Goal: Unclear: Browse casually

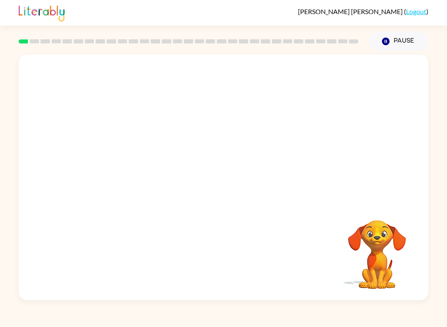
click at [122, 167] on video "Your browser must support playing .mp4 files to use Literably. Please try using…" at bounding box center [223, 129] width 409 height 148
click at [114, 164] on video "Your browser must support playing .mp4 files to use Literably. Please try using…" at bounding box center [223, 129] width 409 height 148
click at [126, 158] on video "Your browser must support playing .mp4 files to use Literably. Please try using…" at bounding box center [223, 129] width 409 height 148
click at [149, 170] on video "Your browser must support playing .mp4 files to use Literably. Please try using…" at bounding box center [223, 129] width 409 height 148
click at [148, 170] on video "Your browser must support playing .mp4 files to use Literably. Please try using…" at bounding box center [223, 129] width 409 height 148
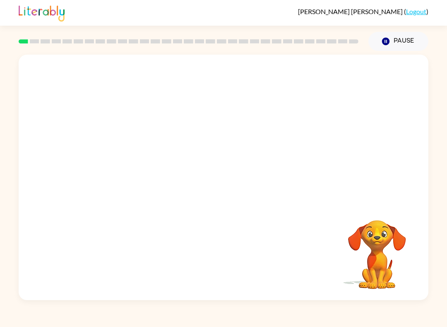
click at [141, 159] on video "Your browser must support playing .mp4 files to use Literably. Please try using…" at bounding box center [223, 129] width 409 height 148
click at [116, 165] on video "Your browser must support playing .mp4 files to use Literably. Please try using…" at bounding box center [223, 129] width 409 height 148
click at [111, 166] on video "Your browser must support playing .mp4 files to use Literably. Please try using…" at bounding box center [223, 129] width 409 height 148
click at [110, 166] on video "Your browser must support playing .mp4 files to use Literably. Please try using…" at bounding box center [223, 129] width 409 height 148
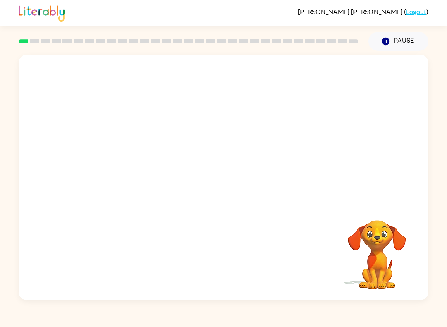
click at [337, 86] on video "Your browser must support playing .mp4 files to use Literably. Please try using…" at bounding box center [223, 129] width 409 height 148
click at [222, 182] on icon "button" at bounding box center [223, 181] width 14 height 14
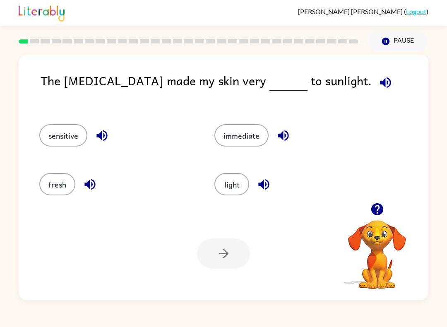
click at [237, 201] on div "light" at bounding box center [285, 181] width 175 height 49
click at [232, 181] on button "light" at bounding box center [231, 184] width 35 height 22
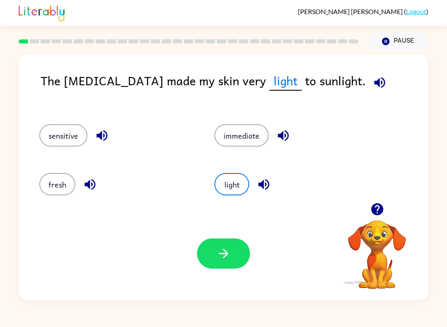
click at [227, 261] on button "button" at bounding box center [223, 253] width 53 height 30
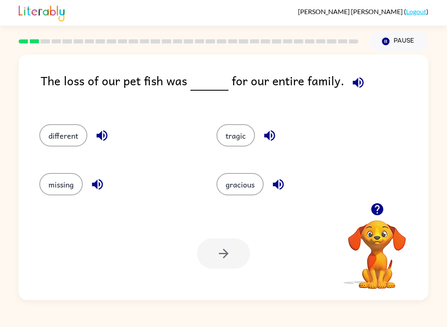
click at [67, 190] on button "missing" at bounding box center [60, 184] width 43 height 22
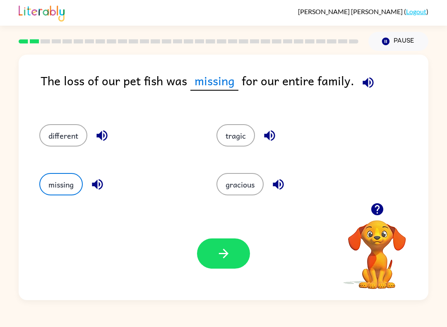
click at [234, 263] on button "button" at bounding box center [223, 253] width 53 height 30
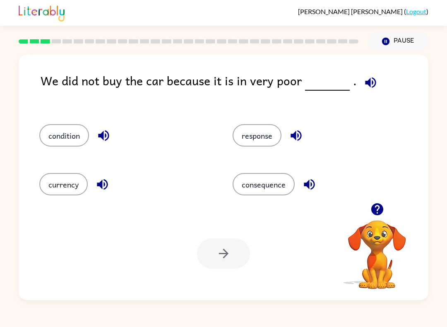
click at [69, 131] on button "condition" at bounding box center [64, 135] width 50 height 22
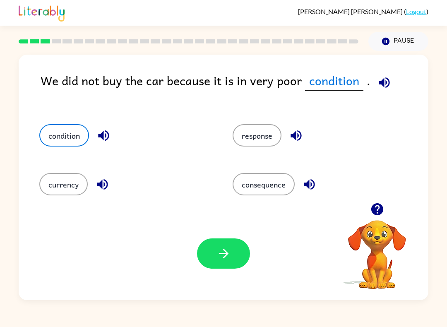
click at [229, 256] on icon "button" at bounding box center [223, 253] width 14 height 14
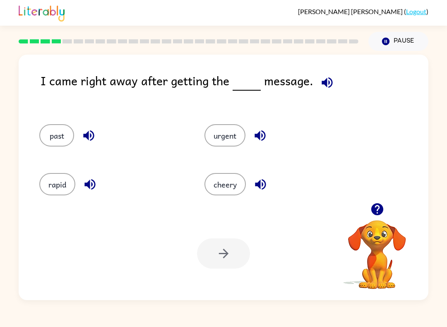
click at [220, 144] on button "urgent" at bounding box center [224, 135] width 41 height 22
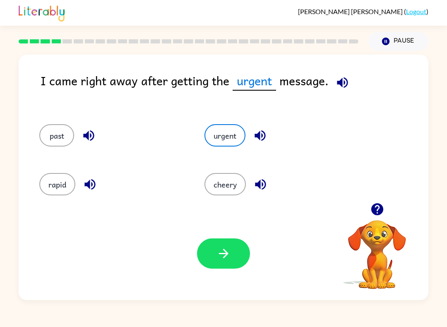
click at [230, 263] on button "button" at bounding box center [223, 253] width 53 height 30
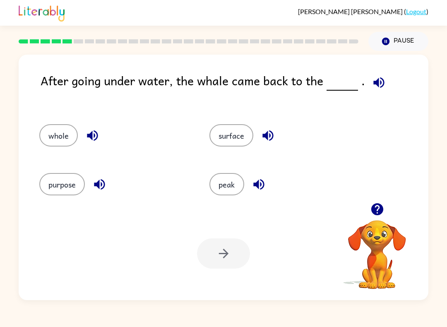
click at [241, 134] on button "surface" at bounding box center [231, 135] width 44 height 22
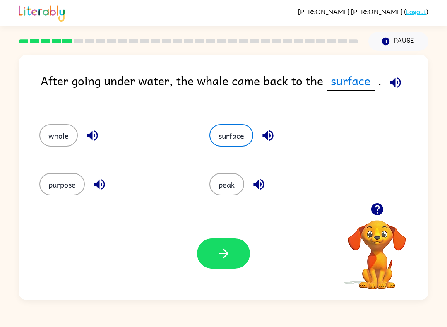
click at [226, 259] on icon "button" at bounding box center [223, 253] width 14 height 14
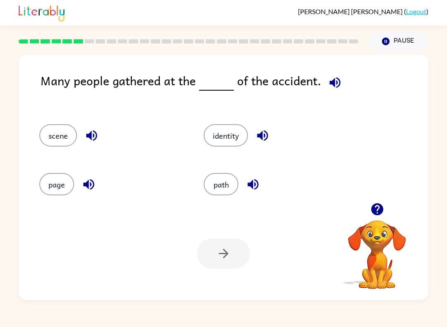
click at [220, 174] on button "path" at bounding box center [220, 184] width 35 height 22
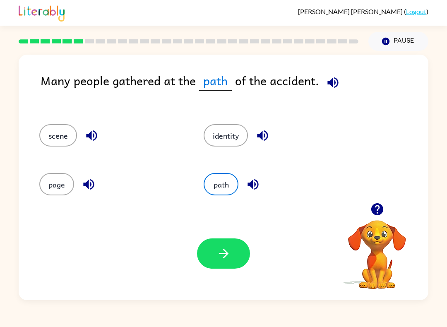
click at [212, 257] on button "button" at bounding box center [223, 253] width 53 height 30
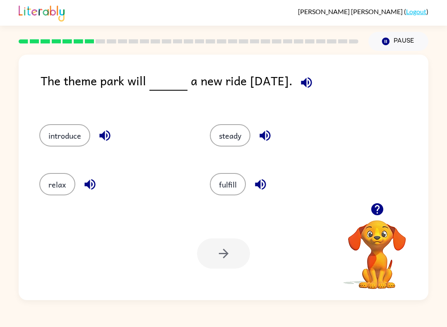
click at [52, 140] on button "introduce" at bounding box center [64, 135] width 51 height 22
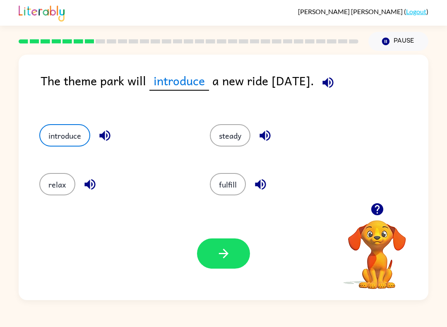
click at [227, 258] on icon "button" at bounding box center [223, 253] width 14 height 14
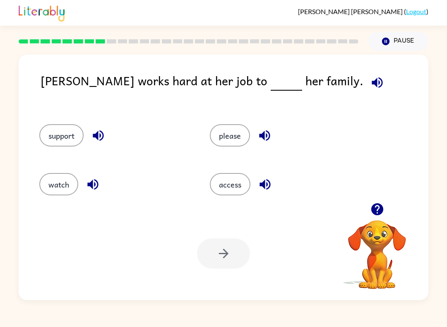
click at [67, 127] on button "support" at bounding box center [61, 135] width 44 height 22
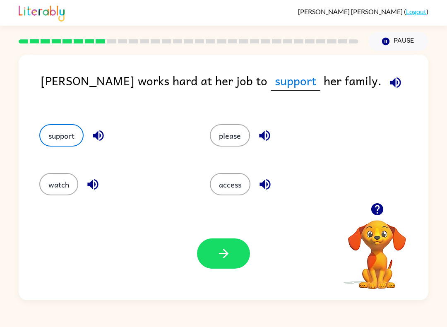
click at [232, 248] on button "button" at bounding box center [223, 253] width 53 height 30
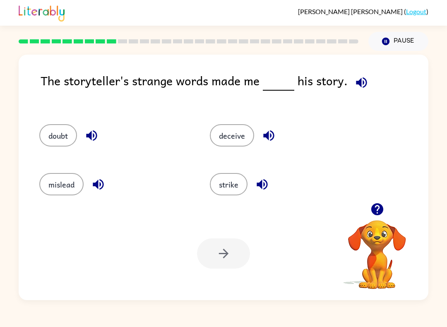
click at [41, 142] on button "doubt" at bounding box center [58, 135] width 38 height 22
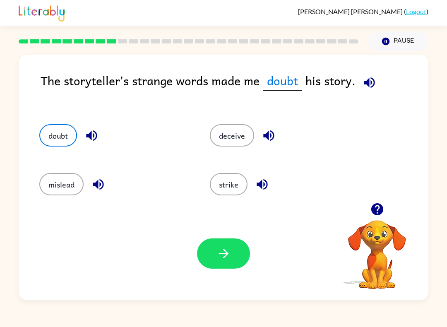
click at [57, 191] on button "mislead" at bounding box center [61, 184] width 44 height 22
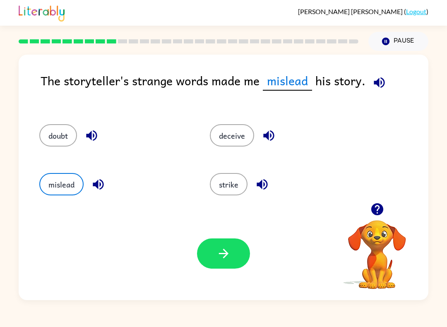
click at [52, 130] on button "doubt" at bounding box center [58, 135] width 38 height 22
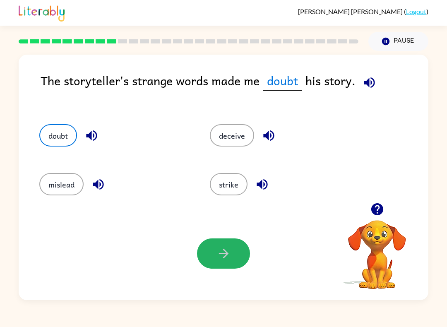
click at [245, 256] on button "button" at bounding box center [223, 253] width 53 height 30
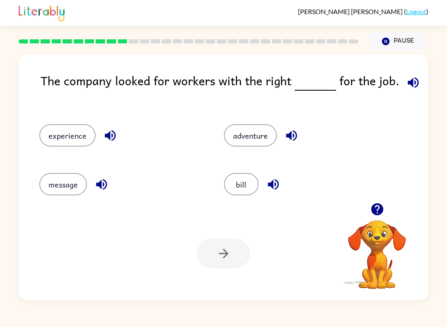
click at [64, 132] on button "experience" at bounding box center [67, 135] width 56 height 22
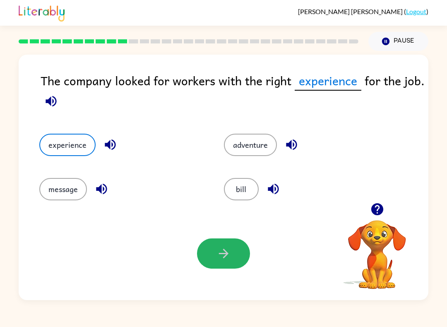
click at [212, 263] on button "button" at bounding box center [223, 253] width 53 height 30
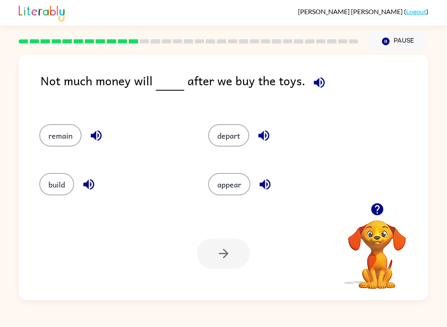
click at [69, 135] on button "remain" at bounding box center [60, 135] width 42 height 22
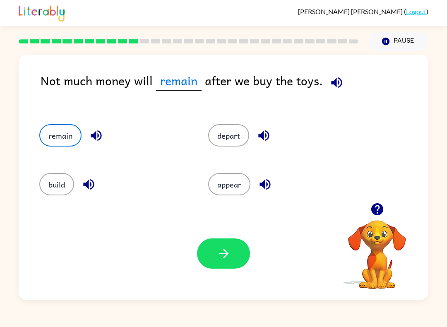
click at [227, 250] on icon "button" at bounding box center [223, 253] width 14 height 14
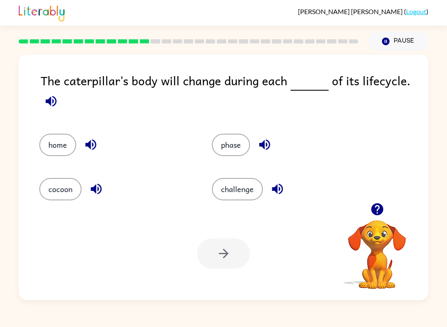
click at [235, 143] on button "phase" at bounding box center [231, 145] width 38 height 22
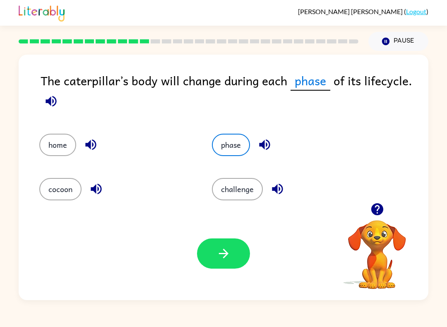
click at [230, 254] on icon "button" at bounding box center [223, 253] width 14 height 14
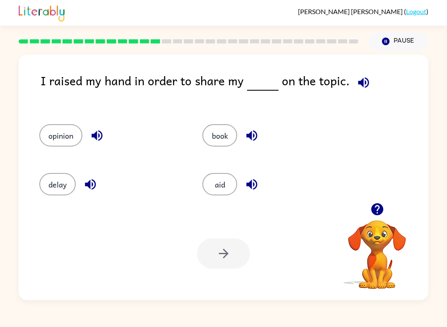
click at [219, 146] on button "book" at bounding box center [219, 135] width 35 height 22
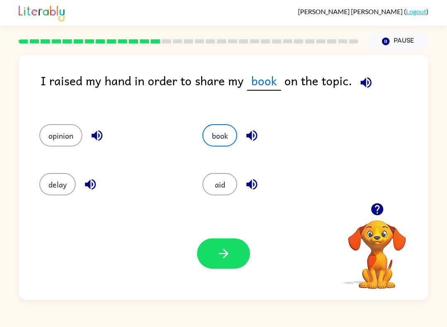
click at [225, 259] on icon "button" at bounding box center [223, 253] width 14 height 14
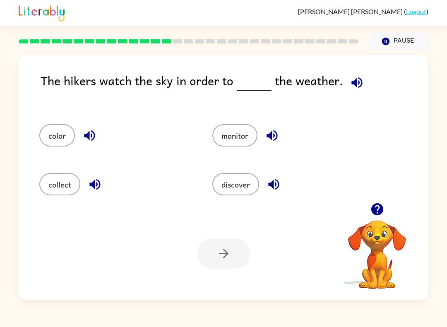
click at [236, 186] on button "discover" at bounding box center [235, 184] width 47 height 22
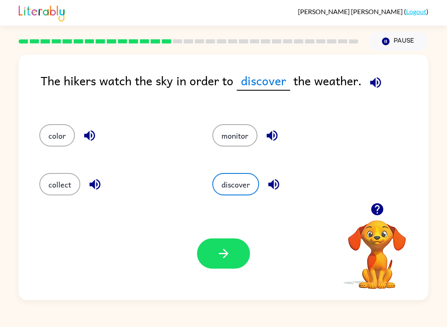
click at [223, 244] on button "button" at bounding box center [223, 253] width 53 height 30
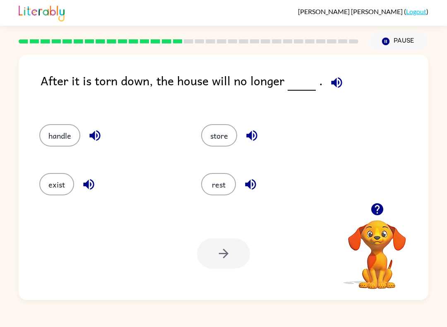
click at [54, 191] on button "exist" at bounding box center [56, 184] width 35 height 22
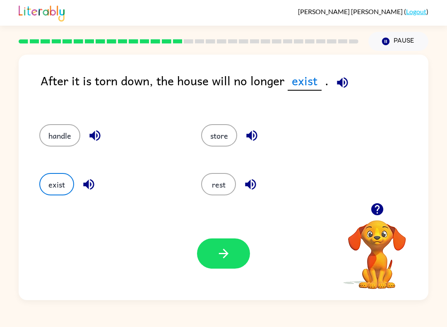
click at [220, 255] on icon "button" at bounding box center [223, 253] width 14 height 14
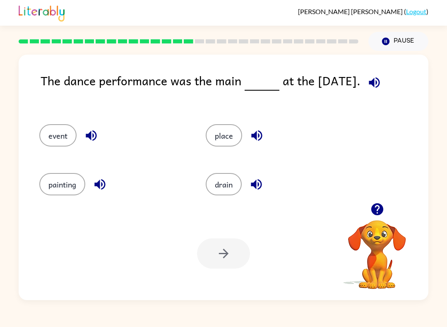
click at [44, 127] on button "event" at bounding box center [57, 135] width 37 height 22
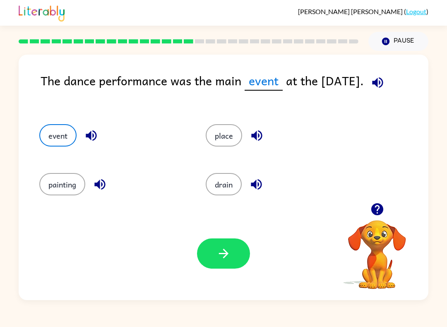
click at [43, 125] on div "event" at bounding box center [112, 135] width 147 height 22
click at [227, 248] on icon "button" at bounding box center [223, 253] width 14 height 14
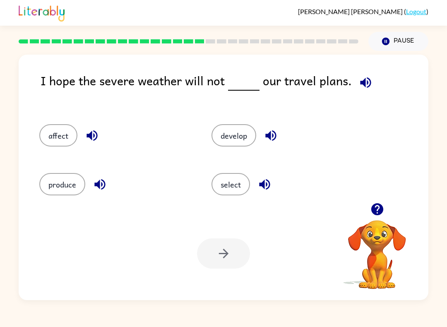
click at [77, 135] on button "affect" at bounding box center [58, 135] width 38 height 22
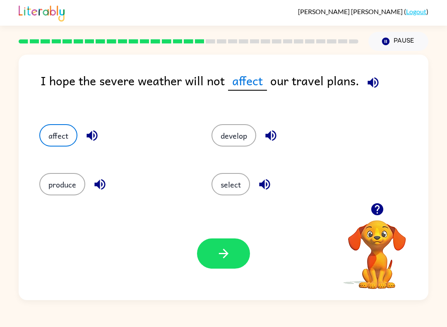
click at [222, 255] on icon "button" at bounding box center [223, 253] width 14 height 14
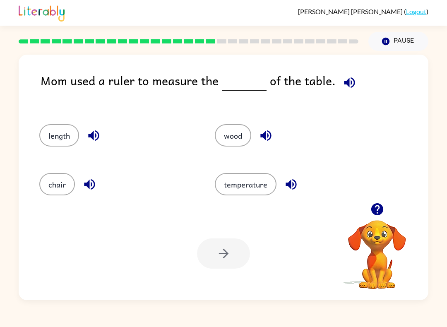
click at [62, 142] on button "length" at bounding box center [59, 135] width 40 height 22
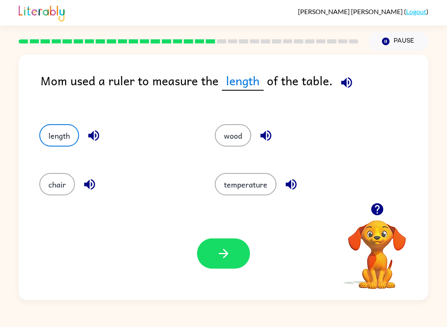
click at [219, 249] on icon "button" at bounding box center [223, 253] width 14 height 14
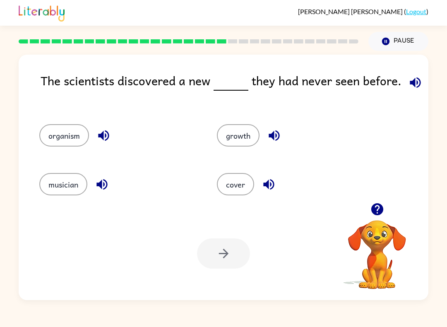
click at [60, 135] on button "organism" at bounding box center [64, 135] width 50 height 22
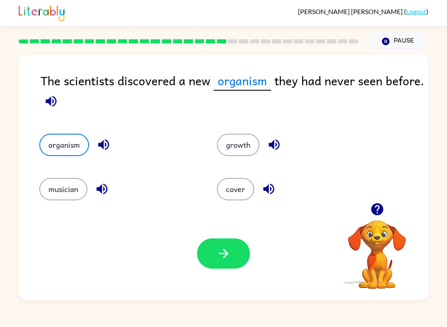
click at [223, 258] on icon "button" at bounding box center [223, 253] width 10 height 10
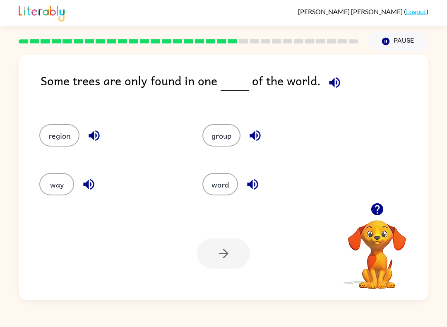
click at [55, 146] on button "region" at bounding box center [59, 135] width 40 height 22
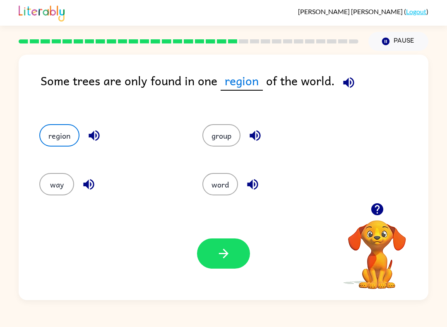
click at [200, 259] on button "button" at bounding box center [223, 253] width 53 height 30
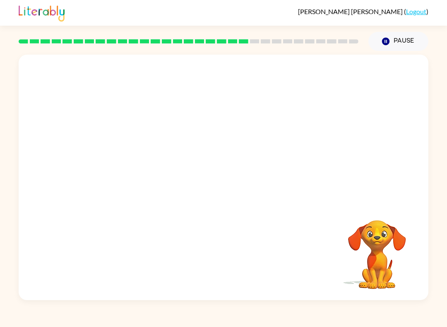
click at [149, 180] on video "Your browser must support playing .mp4 files to use Literably. Please try using…" at bounding box center [223, 129] width 409 height 148
click at [141, 174] on video "Your browser must support playing .mp4 files to use Literably. Please try using…" at bounding box center [223, 129] width 409 height 148
click at [144, 176] on video "Your browser must support playing .mp4 files to use Literably. Please try using…" at bounding box center [223, 129] width 409 height 148
click at [163, 172] on video "Your browser must support playing .mp4 files to use Literably. Please try using…" at bounding box center [223, 129] width 409 height 148
click at [172, 175] on video "Your browser must support playing .mp4 files to use Literably. Please try using…" at bounding box center [223, 129] width 409 height 148
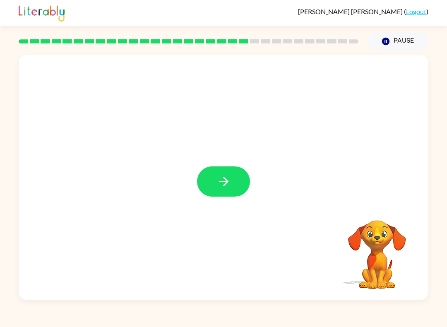
click at [227, 184] on icon "button" at bounding box center [223, 181] width 14 height 14
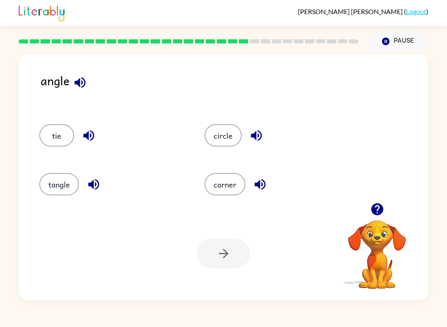
click at [208, 192] on button "corner" at bounding box center [224, 184] width 41 height 22
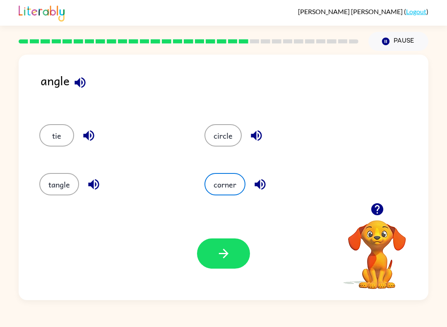
click at [219, 237] on div "Your browser must support playing .mp4 files to use Literably. Please try using…" at bounding box center [223, 253] width 409 height 93
click at [219, 268] on button "button" at bounding box center [223, 253] width 53 height 30
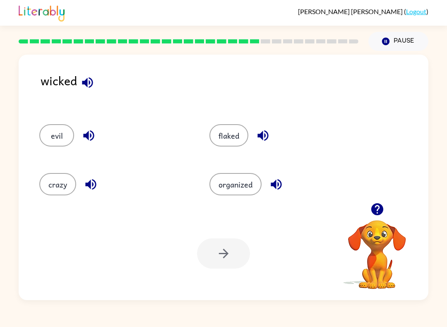
click at [56, 136] on button "evil" at bounding box center [56, 135] width 35 height 22
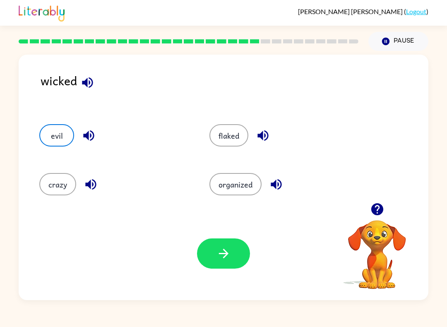
click at [237, 244] on button "button" at bounding box center [223, 253] width 53 height 30
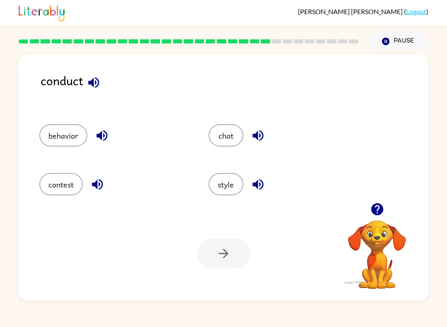
click at [65, 141] on button "behavior" at bounding box center [63, 135] width 48 height 22
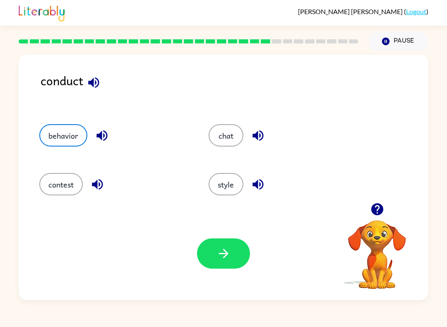
click at [210, 248] on button "button" at bounding box center [223, 253] width 53 height 30
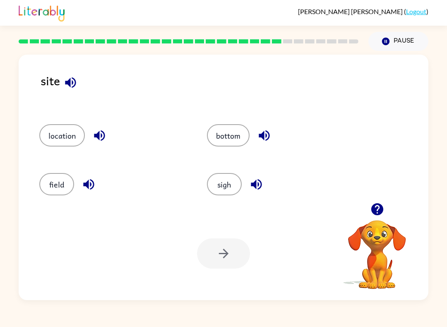
click at [60, 146] on button "location" at bounding box center [61, 135] width 45 height 22
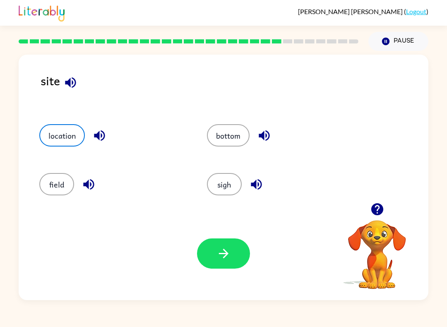
click at [221, 250] on icon "button" at bounding box center [223, 253] width 14 height 14
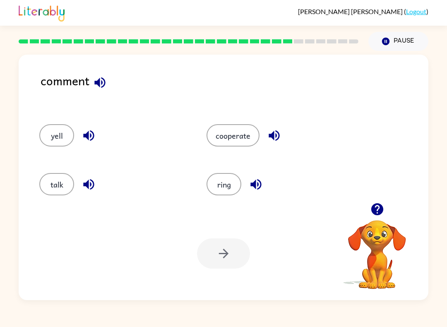
click at [58, 178] on button "talk" at bounding box center [56, 184] width 35 height 22
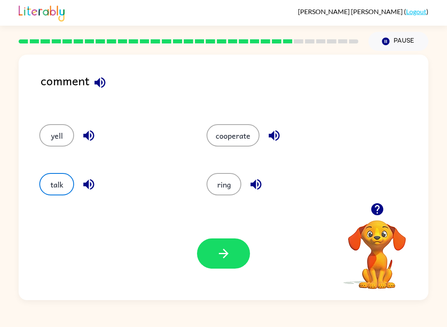
click at [241, 255] on button "button" at bounding box center [223, 253] width 53 height 30
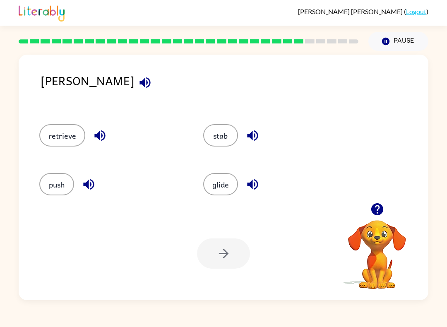
click at [57, 176] on button "push" at bounding box center [56, 184] width 35 height 22
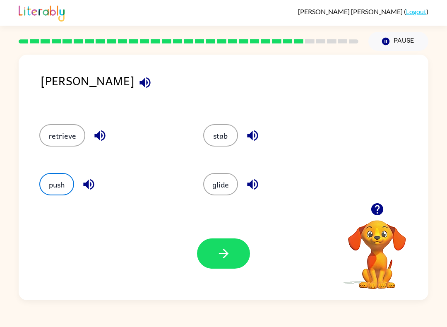
click at [230, 243] on button "button" at bounding box center [223, 253] width 53 height 30
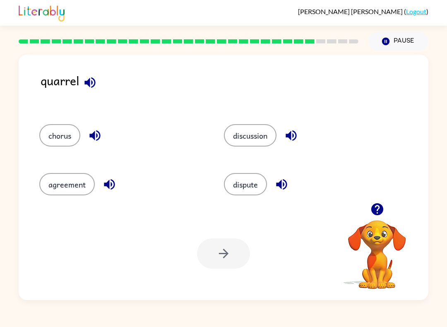
click at [49, 182] on button "agreement" at bounding box center [66, 184] width 55 height 22
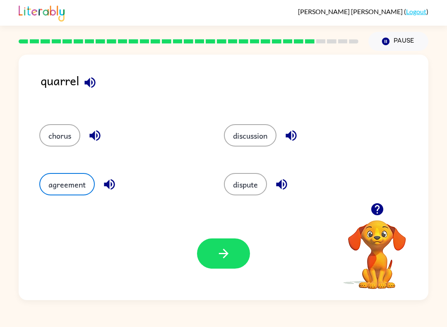
click at [217, 259] on icon "button" at bounding box center [223, 253] width 14 height 14
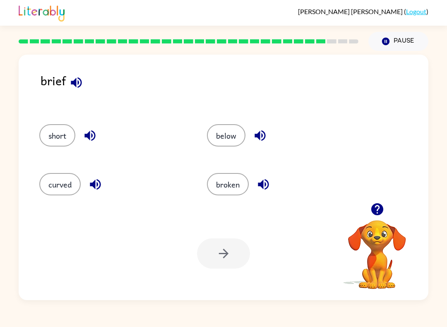
click at [227, 122] on div "below" at bounding box center [274, 132] width 167 height 49
click at [230, 138] on button "below" at bounding box center [226, 135] width 38 height 22
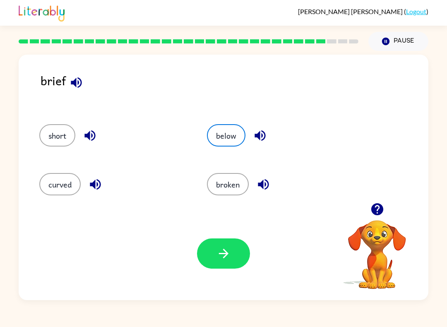
click at [202, 257] on button "button" at bounding box center [223, 253] width 53 height 30
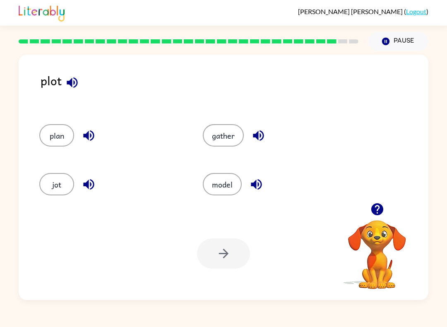
click at [221, 184] on button "model" at bounding box center [222, 184] width 39 height 22
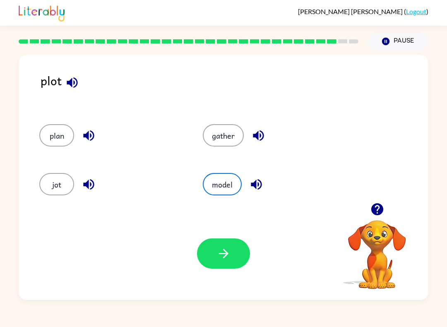
click at [227, 131] on button "gather" at bounding box center [223, 135] width 41 height 22
click at [220, 245] on button "button" at bounding box center [223, 253] width 53 height 30
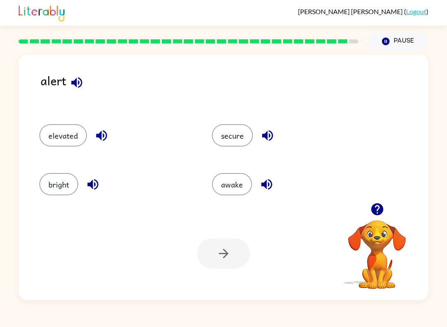
click at [235, 186] on button "awake" at bounding box center [232, 184] width 40 height 22
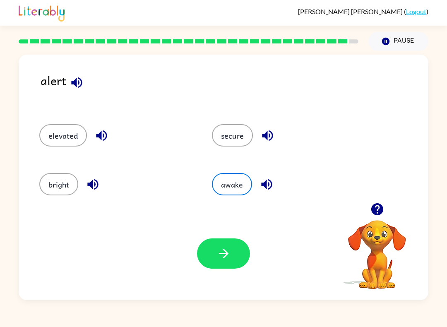
click at [229, 127] on button "secure" at bounding box center [232, 135] width 41 height 22
click at [215, 256] on button "button" at bounding box center [223, 253] width 53 height 30
